Goal: Task Accomplishment & Management: Manage account settings

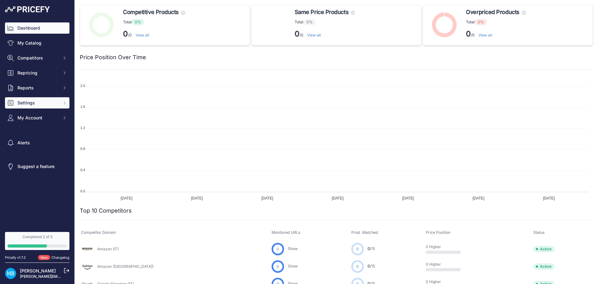
click at [37, 102] on span "Settings" at bounding box center [37, 103] width 41 height 6
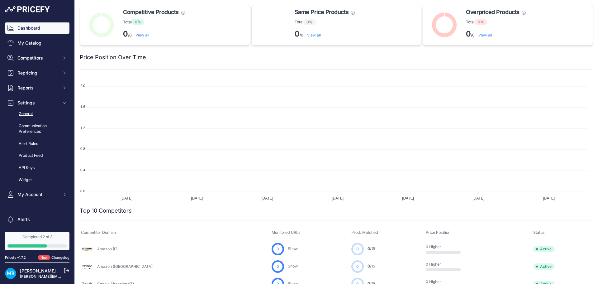
click at [39, 116] on link "General" at bounding box center [37, 113] width 64 height 11
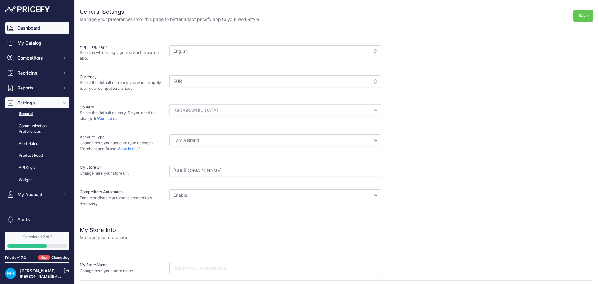
click at [37, 32] on link "Dashboard" at bounding box center [37, 27] width 64 height 11
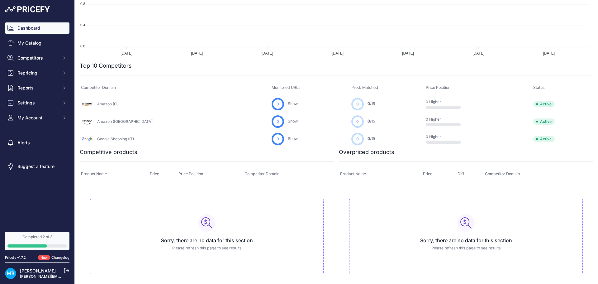
scroll to position [147, 0]
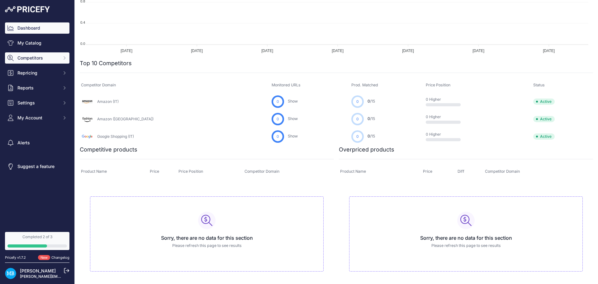
click at [48, 56] on span "Competitors" at bounding box center [37, 58] width 41 height 6
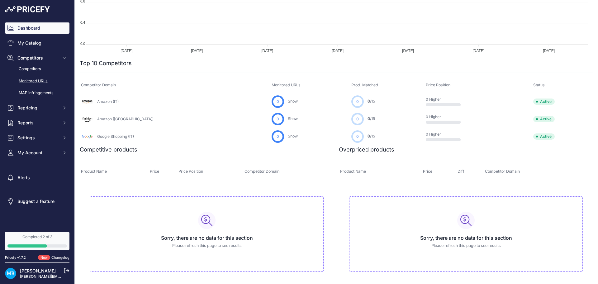
click at [37, 80] on link "Monitored URLs" at bounding box center [37, 81] width 64 height 11
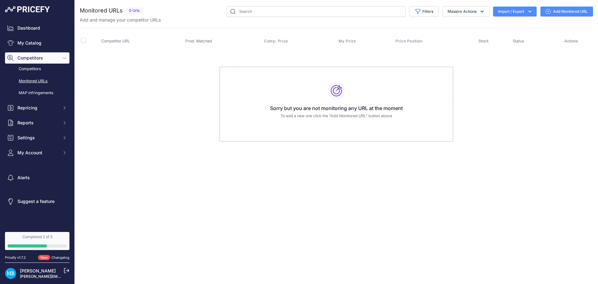
click at [523, 11] on button "Import / Export" at bounding box center [515, 12] width 44 height 10
click at [525, 9] on button "Import / Export" at bounding box center [515, 12] width 44 height 10
click at [546, 11] on icon at bounding box center [548, 11] width 5 height 5
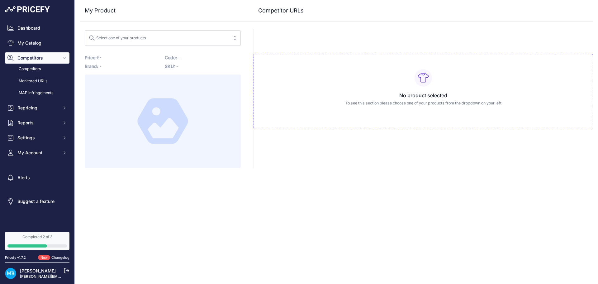
click at [145, 36] on div "Select one of your products" at bounding box center [117, 37] width 57 height 8
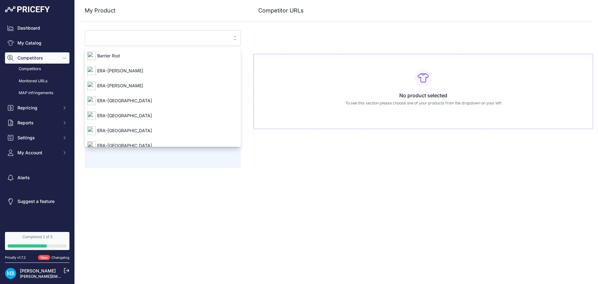
click at [150, 37] on input "search" at bounding box center [158, 38] width 139 height 10
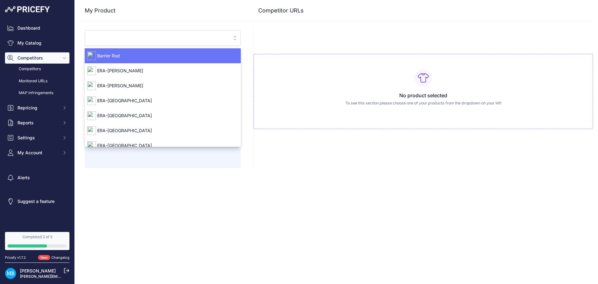
click at [116, 11] on h3 "My Product" at bounding box center [163, 10] width 156 height 9
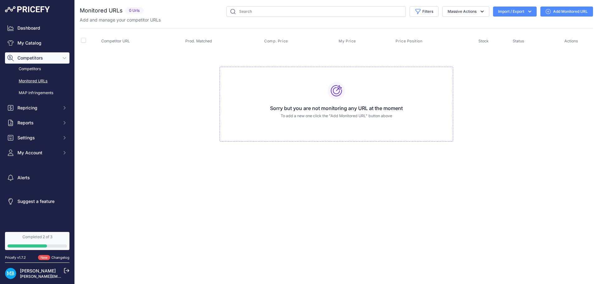
click at [528, 10] on icon "button" at bounding box center [530, 11] width 6 height 6
click at [511, 24] on span "Import" at bounding box center [510, 24] width 12 height 5
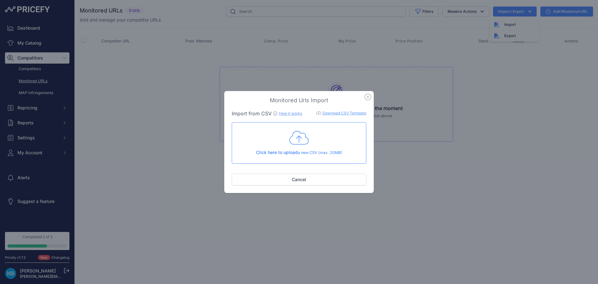
click at [348, 115] on link "Download CSV Template" at bounding box center [344, 113] width 44 height 5
click at [368, 98] on icon "button" at bounding box center [367, 96] width 7 height 7
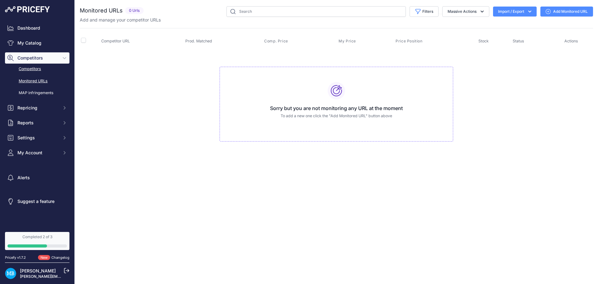
click at [29, 72] on link "Competitors" at bounding box center [37, 69] width 64 height 11
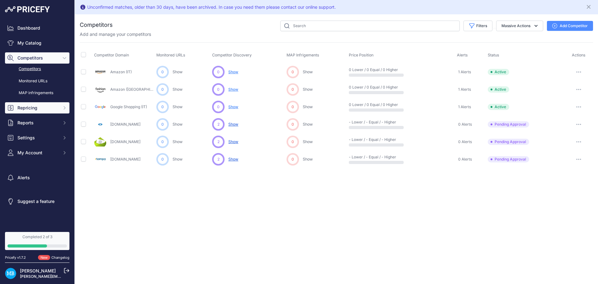
click at [31, 108] on span "Repricing" at bounding box center [37, 108] width 41 height 6
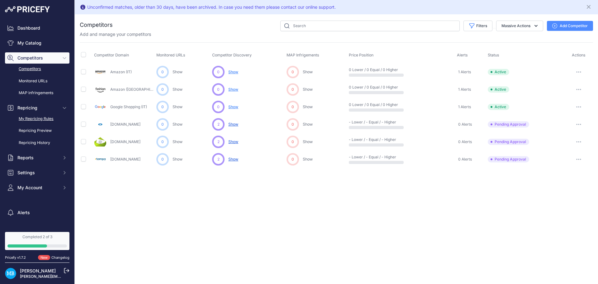
click at [39, 118] on link "My Repricing Rules" at bounding box center [37, 118] width 64 height 11
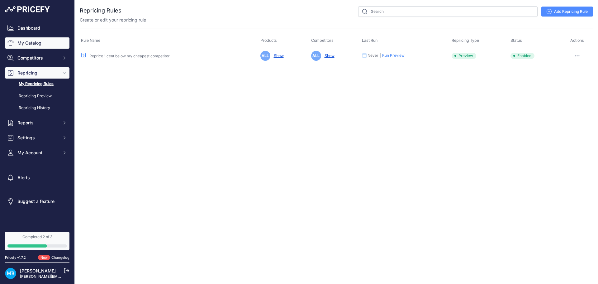
click at [35, 37] on link "My Catalog" at bounding box center [37, 42] width 64 height 11
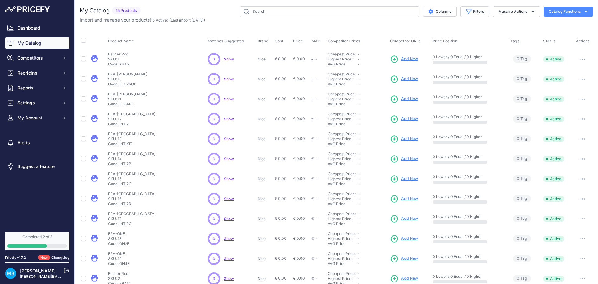
scroll to position [71, 0]
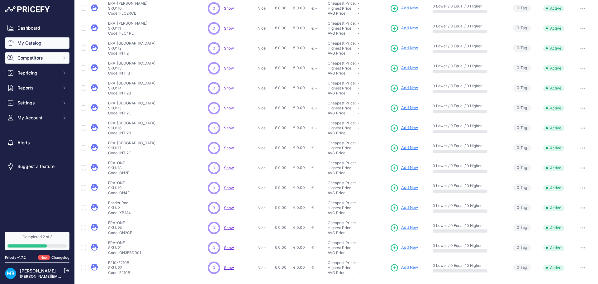
click at [53, 58] on span "Competitors" at bounding box center [37, 58] width 41 height 6
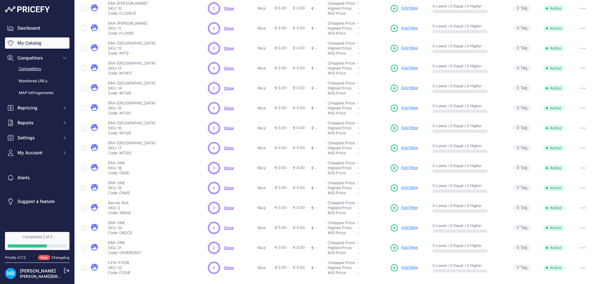
click at [40, 69] on link "Competitors" at bounding box center [37, 69] width 64 height 11
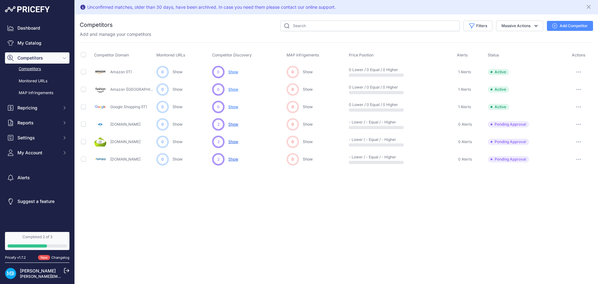
click at [557, 24] on button "Add Competitor" at bounding box center [570, 26] width 46 height 10
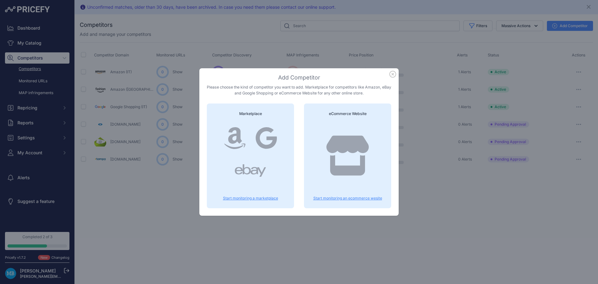
click at [342, 133] on div at bounding box center [347, 162] width 72 height 80
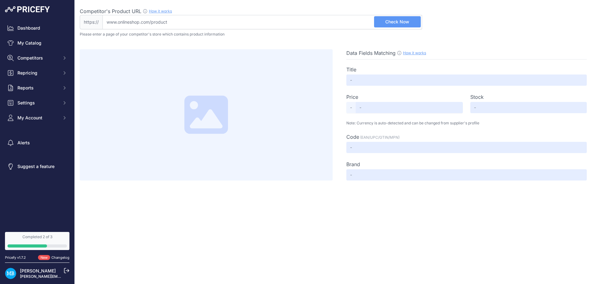
click at [120, 28] on input "Competitor's Product URL How it works In order to create your competitor's extr…" at bounding box center [262, 22] width 320 height 14
